Goal: Communication & Community: Answer question/provide support

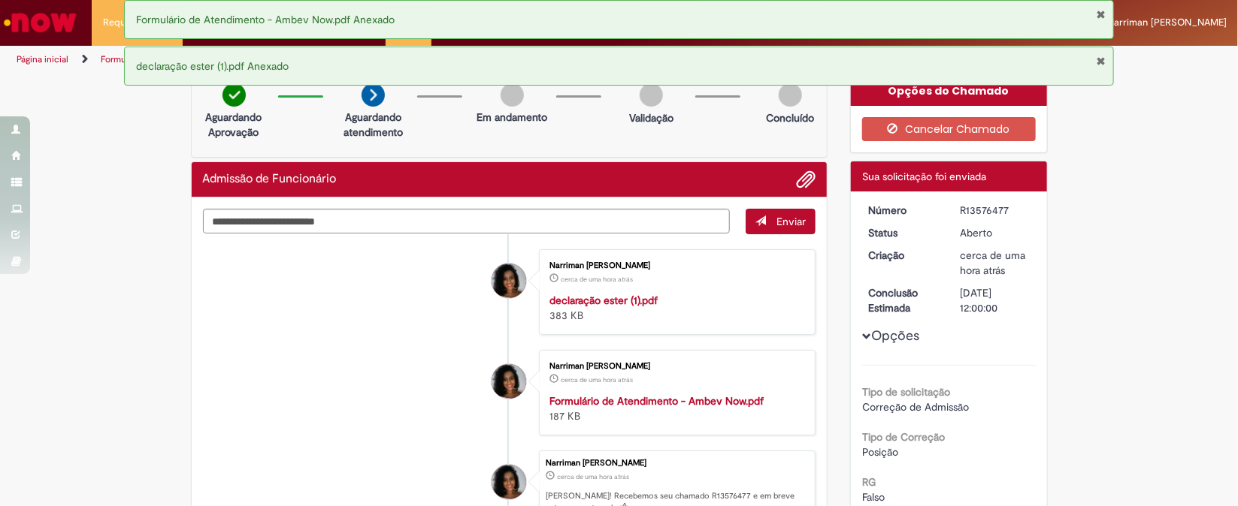
click at [1103, 7] on div "Formulário de Atendimento - Ambev Now.pdf Anexado" at bounding box center [619, 19] width 990 height 39
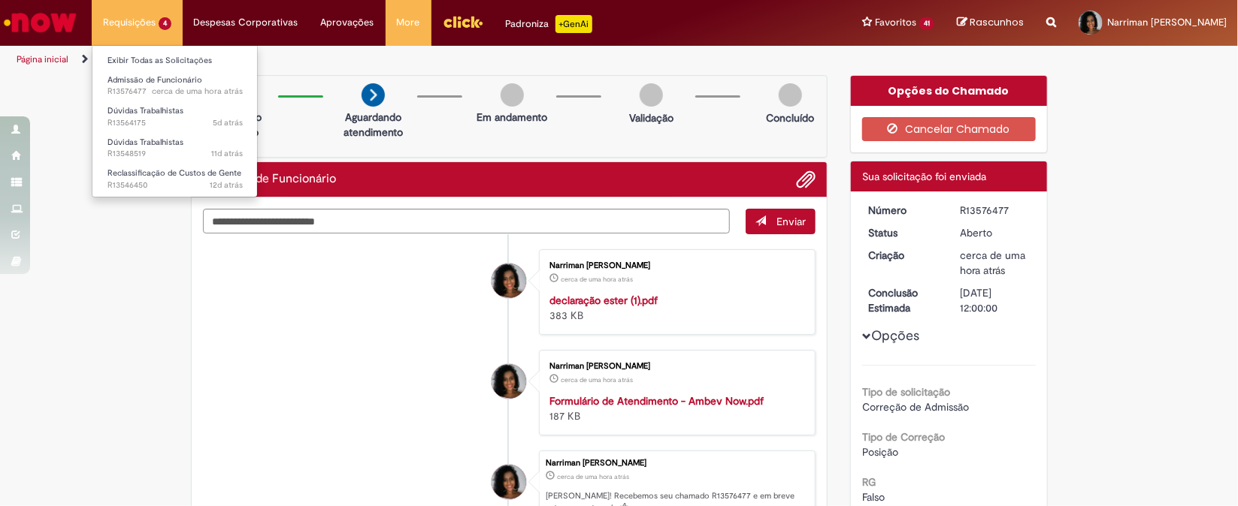
click at [157, 132] on li "Dúvidas Trabalhistas 11d atrás 11 dias atrás R13548519" at bounding box center [174, 147] width 165 height 31
click at [137, 112] on span "Dúvidas Trabalhistas" at bounding box center [145, 110] width 76 height 11
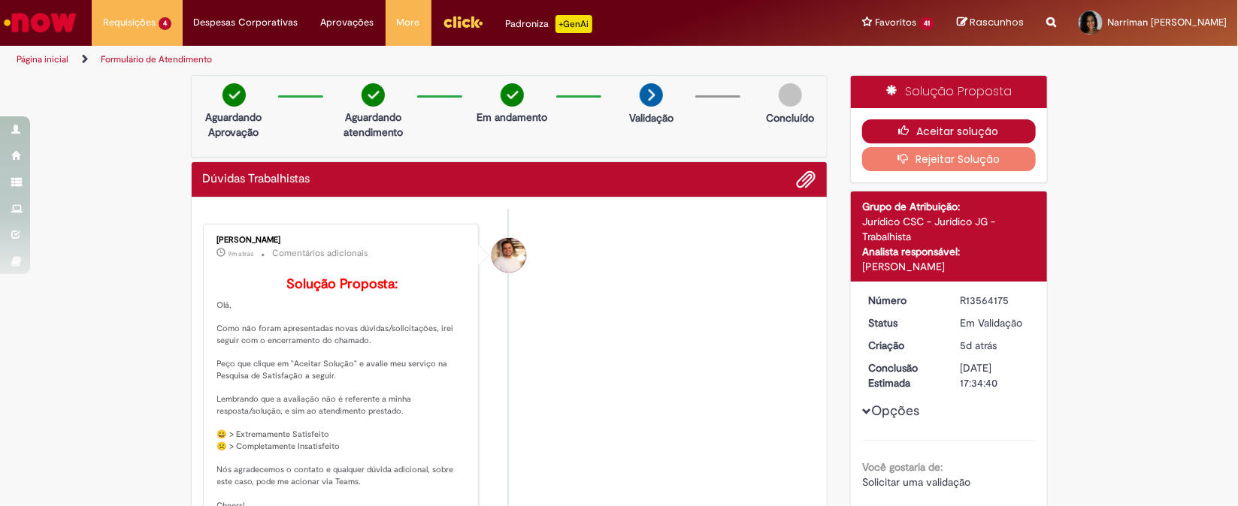
click at [951, 128] on button "Aceitar solução" at bounding box center [949, 131] width 174 height 24
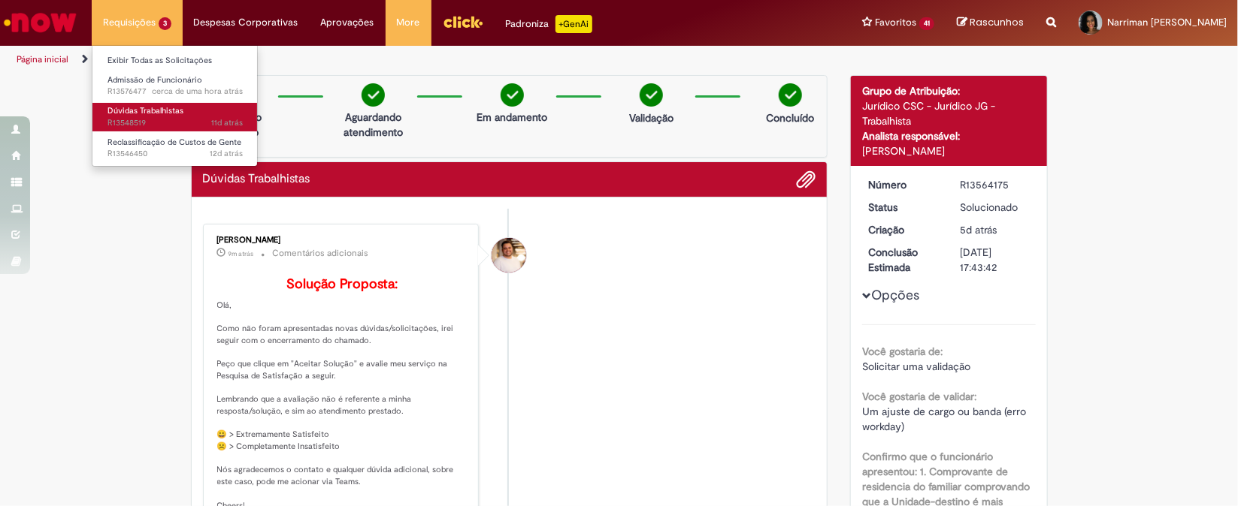
click at [167, 112] on span "Dúvidas Trabalhistas" at bounding box center [145, 110] width 76 height 11
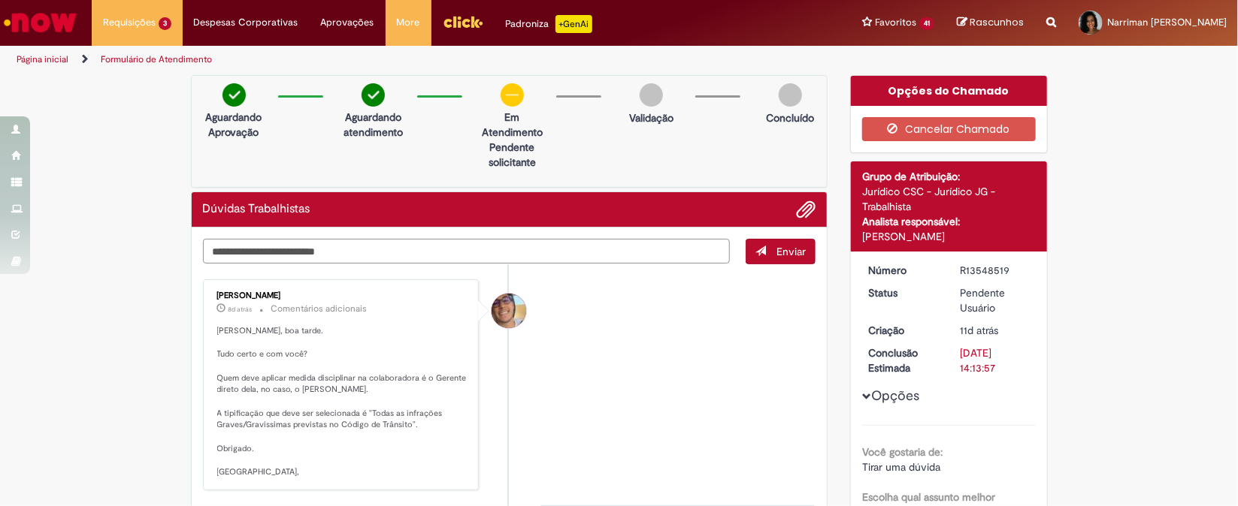
click at [364, 260] on textarea "Digite sua mensagem aqui..." at bounding box center [467, 252] width 528 height 26
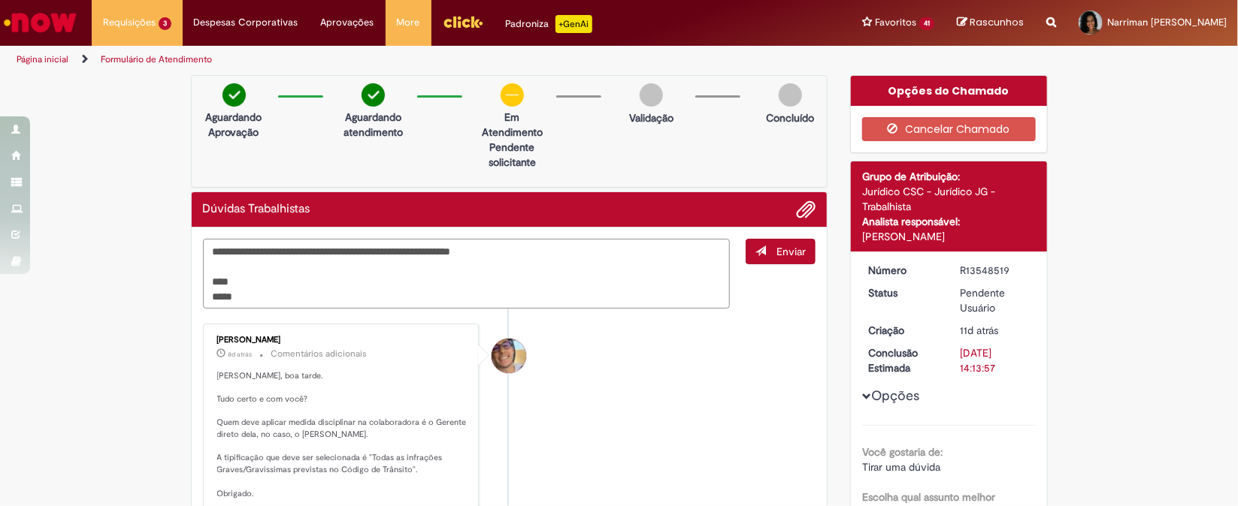
click at [364, 246] on textarea "**********" at bounding box center [467, 274] width 528 height 71
drag, startPoint x: 366, startPoint y: 245, endPoint x: 429, endPoint y: 193, distance: 81.7
click at [367, 245] on textarea "**********" at bounding box center [467, 274] width 528 height 71
type textarea "**********"
click at [776, 245] on span "Enviar" at bounding box center [790, 252] width 29 height 14
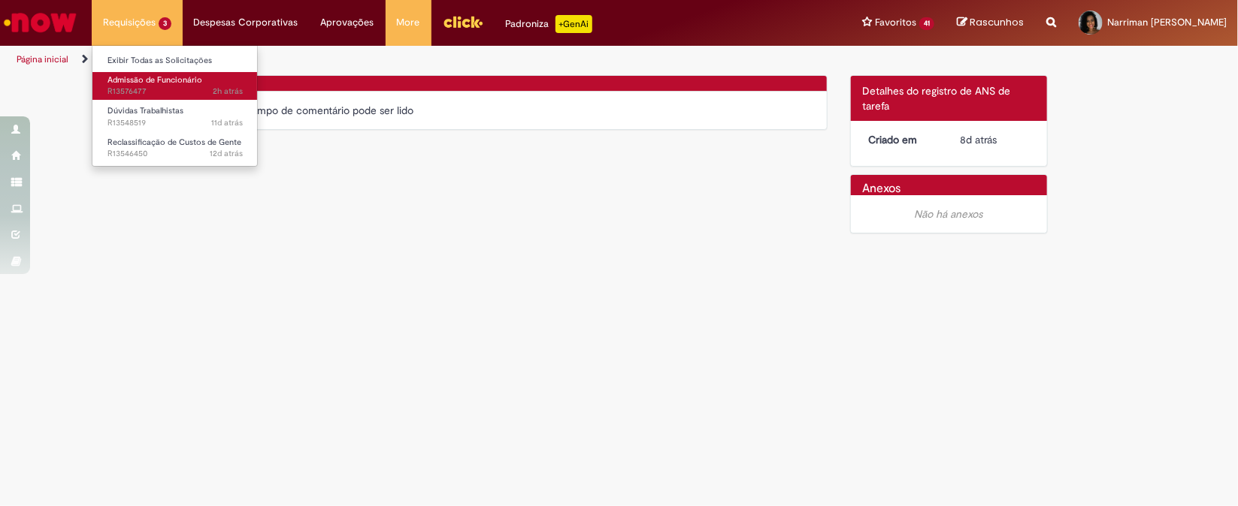
click at [166, 92] on span "2h atrás 2 horas atrás R13576477" at bounding box center [174, 92] width 135 height 12
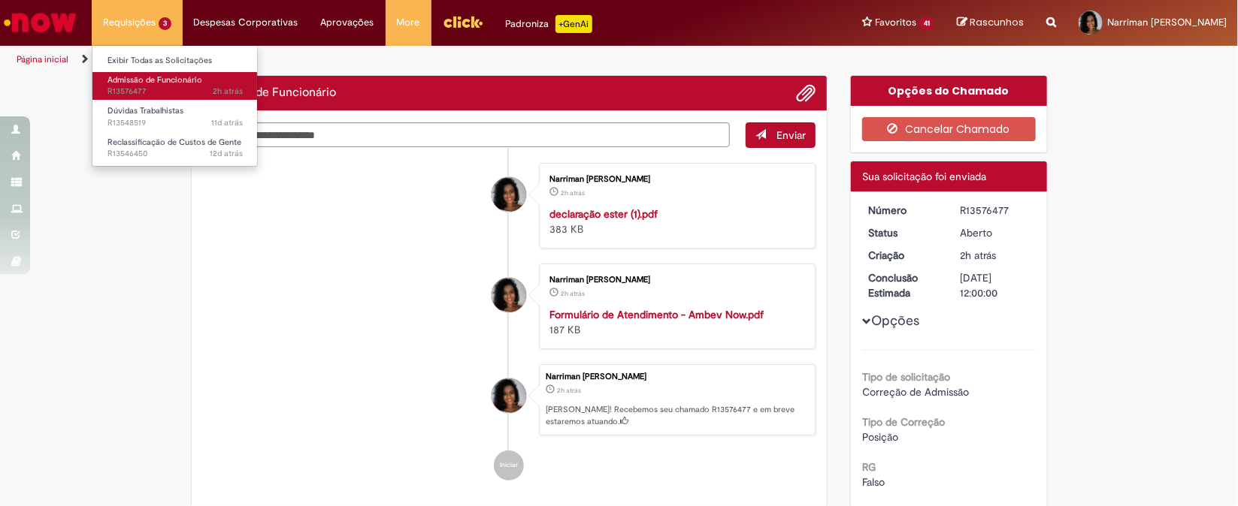
click at [172, 82] on span "Admissão de Funcionário" at bounding box center [154, 79] width 95 height 11
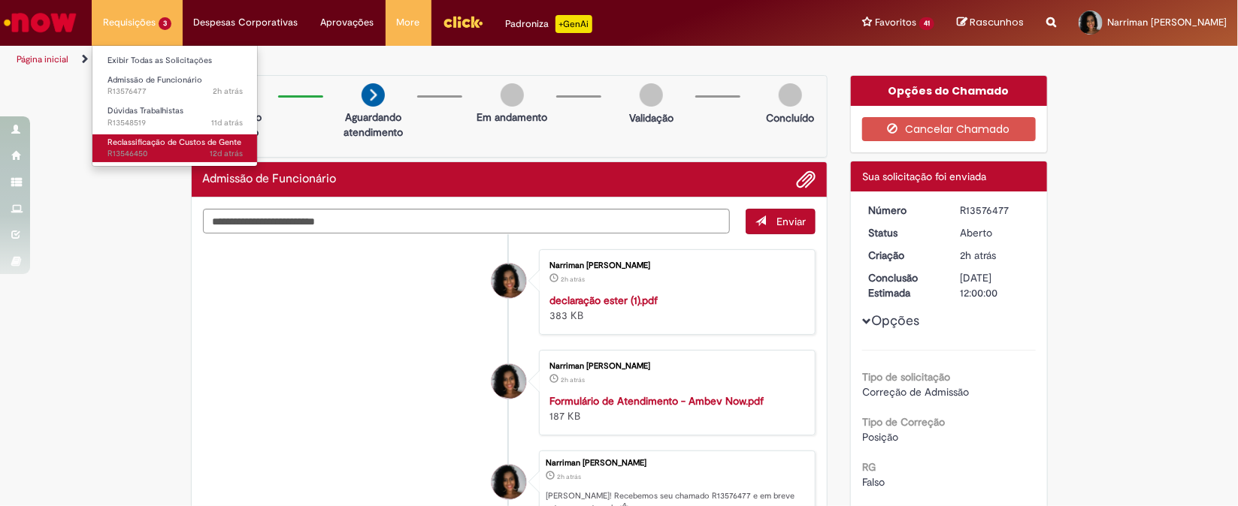
click at [182, 135] on link "Reclassificação de Custos de Gente 12d atrás 12 dias atrás R13546450" at bounding box center [174, 149] width 165 height 28
click at [155, 147] on link "Reclassificação de Custos de Gente 12d atrás 12 dias atrás R13546450" at bounding box center [174, 149] width 165 height 28
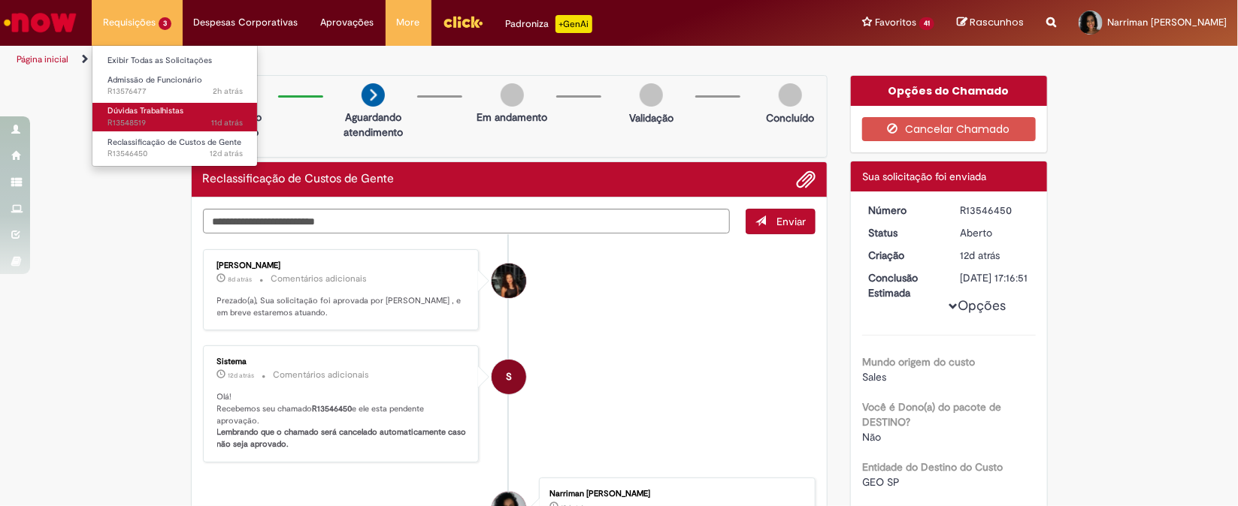
click at [192, 113] on link "Dúvidas Trabalhistas 11d atrás 11 dias atrás R13548519" at bounding box center [174, 117] width 165 height 28
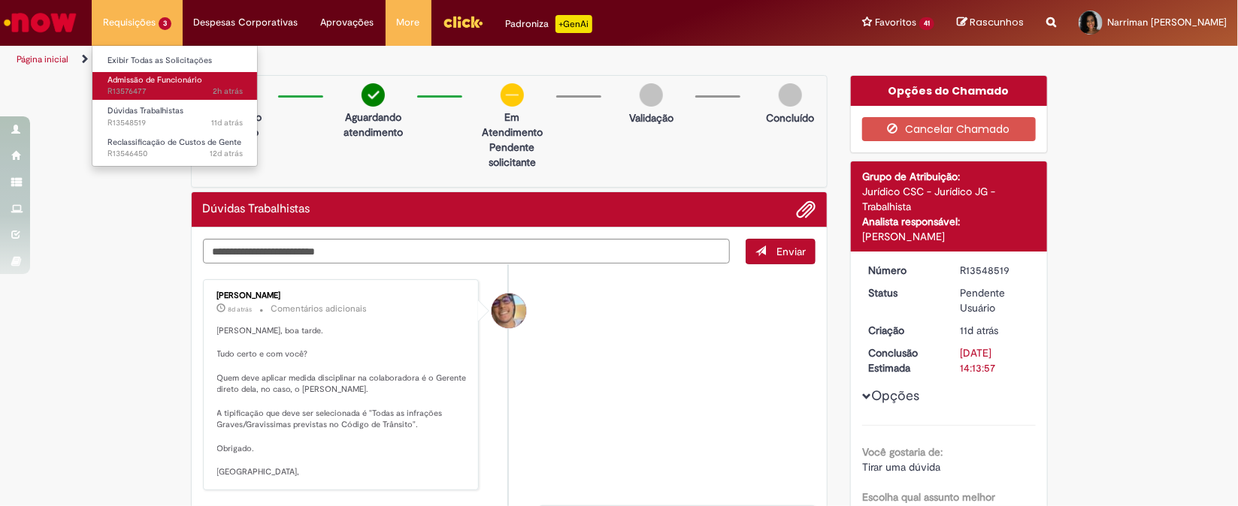
click at [186, 77] on span "Admissão de Funcionário" at bounding box center [154, 79] width 95 height 11
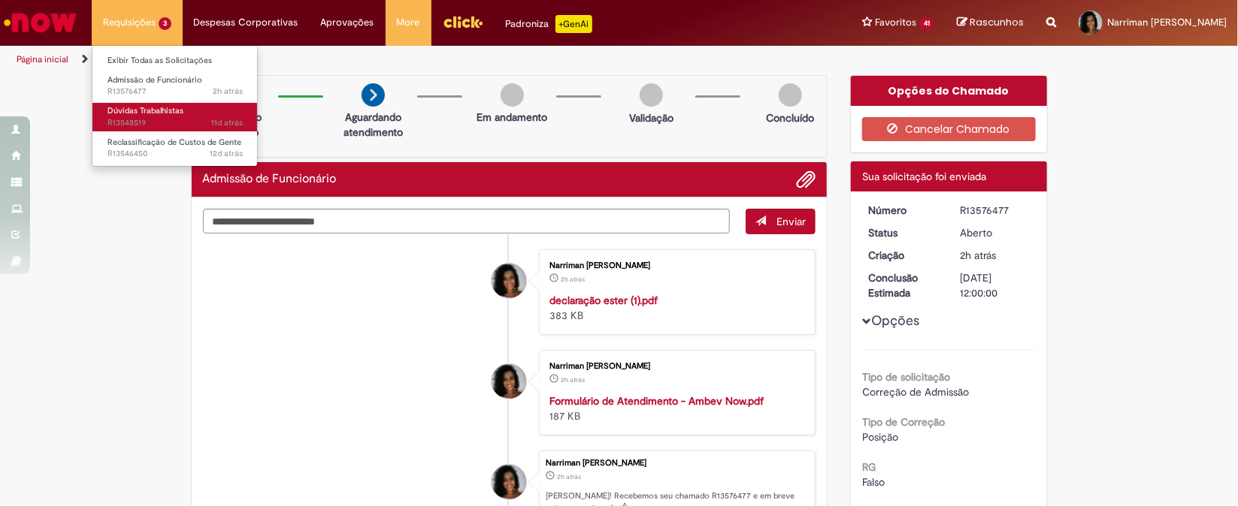
click at [166, 116] on link "Dúvidas Trabalhistas 11d atrás 11 dias atrás R13548519" at bounding box center [174, 117] width 165 height 28
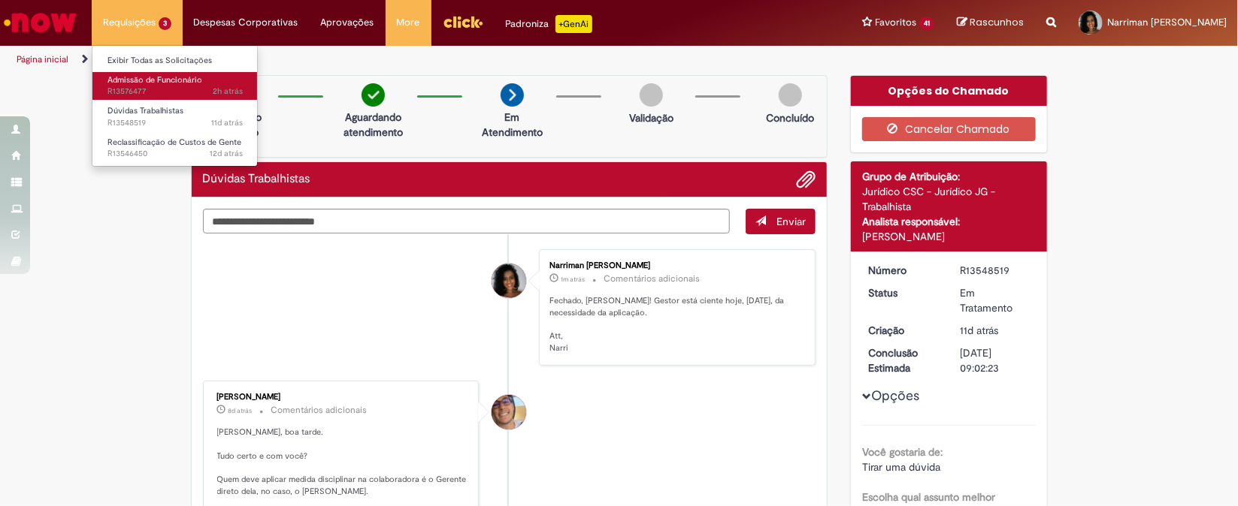
click at [150, 89] on span "2h atrás 2 horas atrás R13576477" at bounding box center [174, 92] width 135 height 12
